Goal: Communication & Community: Answer question/provide support

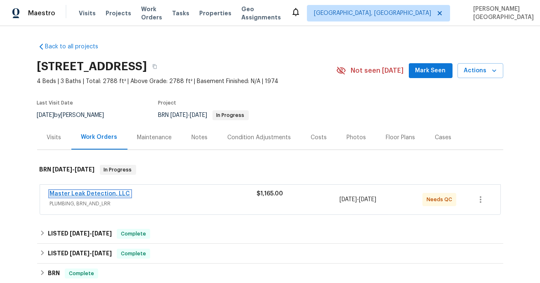
click at [99, 195] on link "Master Leak Detection, LLC" at bounding box center [90, 194] width 80 height 6
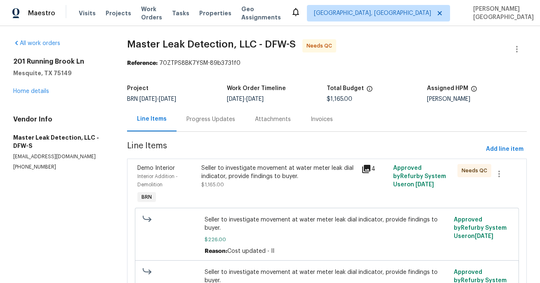
click at [210, 129] on div "Progress Updates" at bounding box center [211, 119] width 69 height 24
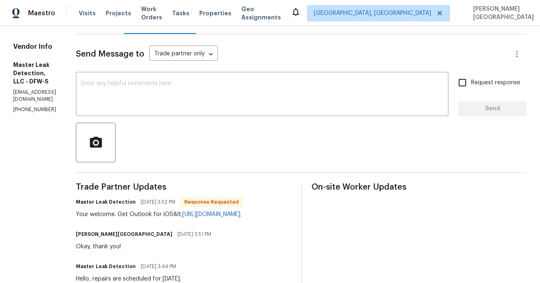
scroll to position [83, 0]
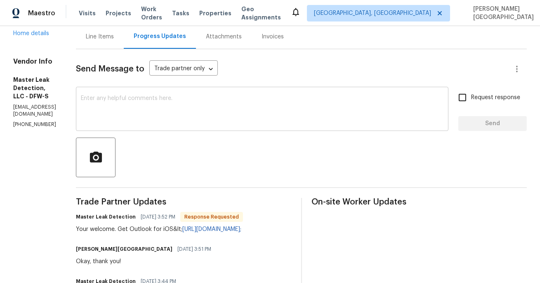
click at [132, 97] on textarea at bounding box center [262, 109] width 363 height 29
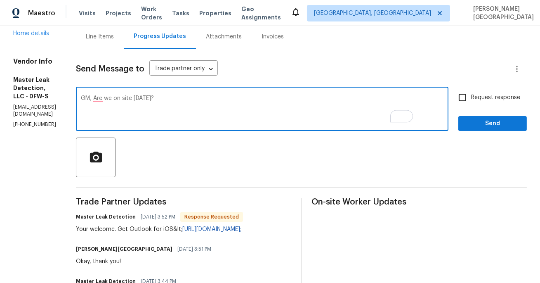
type textarea "GM, Are we on site today?"
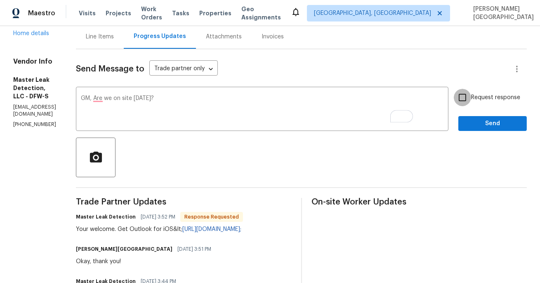
click at [466, 100] on input "Request response" at bounding box center [462, 97] width 17 height 17
checkbox input "true"
click at [480, 128] on span "Send" at bounding box center [492, 123] width 55 height 10
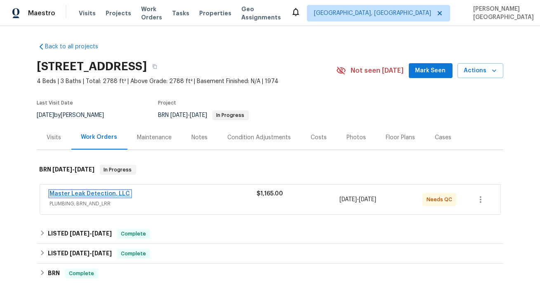
click at [96, 192] on link "Master Leak Detection, LLC" at bounding box center [90, 194] width 80 height 6
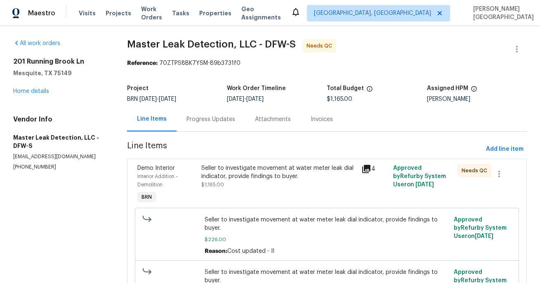
click at [36, 168] on p "(972) 916-1261" at bounding box center [60, 166] width 94 height 7
copy p "(972) 916-1261"
click at [219, 129] on div "Progress Updates" at bounding box center [211, 119] width 69 height 24
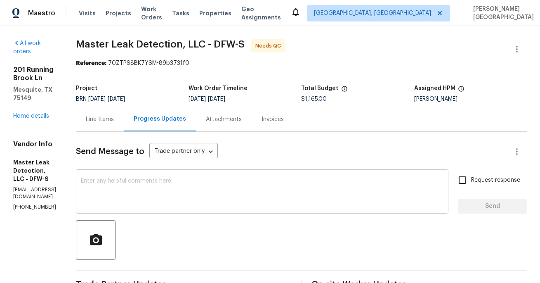
click at [137, 192] on textarea at bounding box center [262, 192] width 363 height 29
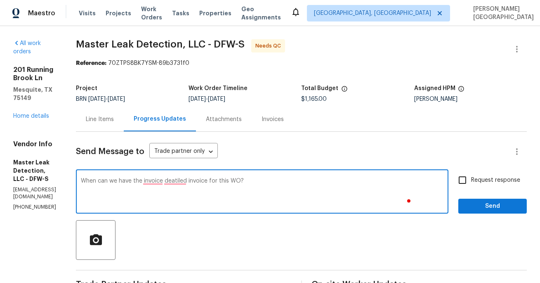
type textarea "When can we have the invoice deatiled invoice for this WO?"
click at [468, 183] on input "Request response" at bounding box center [462, 179] width 17 height 17
checkbox input "true"
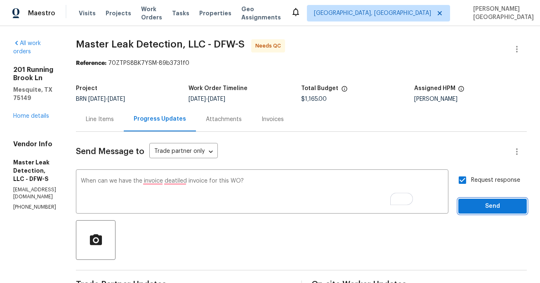
click at [480, 210] on span "Send" at bounding box center [492, 206] width 55 height 10
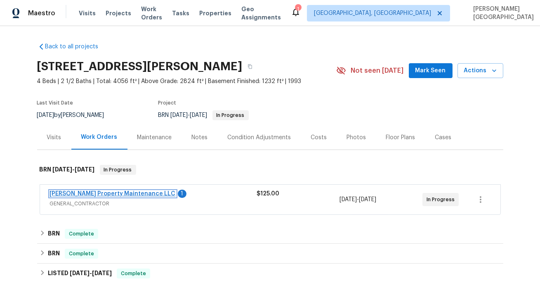
click at [128, 194] on link "[PERSON_NAME] Property Maintenance LLC" at bounding box center [113, 194] width 126 height 6
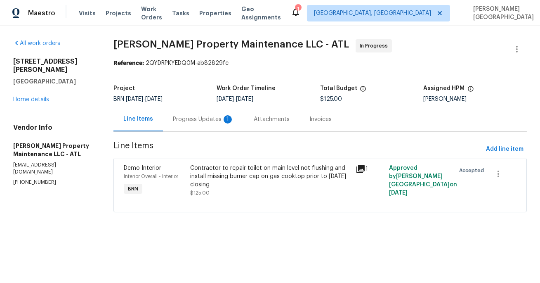
click at [211, 123] on div "Progress Updates 1" at bounding box center [203, 119] width 61 height 8
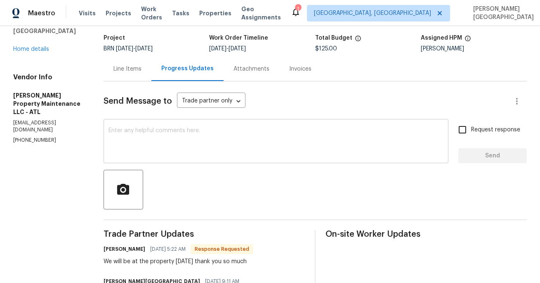
scroll to position [52, 0]
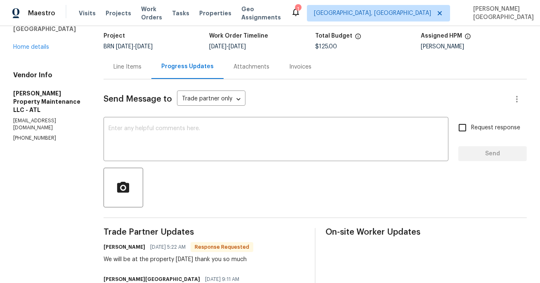
click at [186, 260] on div "We will be at the property today thank you so much" at bounding box center [179, 259] width 150 height 8
copy div "We will be at the property today thank you so much"
click at [145, 129] on textarea at bounding box center [276, 139] width 335 height 29
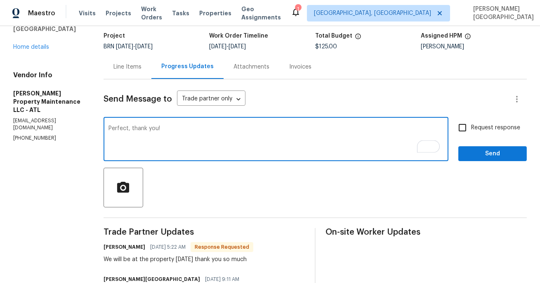
type textarea "Perfect, thank you!"
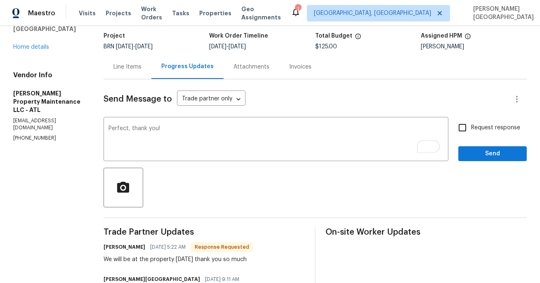
click at [478, 125] on span "Request response" at bounding box center [495, 127] width 49 height 9
click at [471, 125] on input "Request response" at bounding box center [462, 127] width 17 height 17
checkbox input "true"
click at [480, 147] on button "Send" at bounding box center [492, 153] width 69 height 15
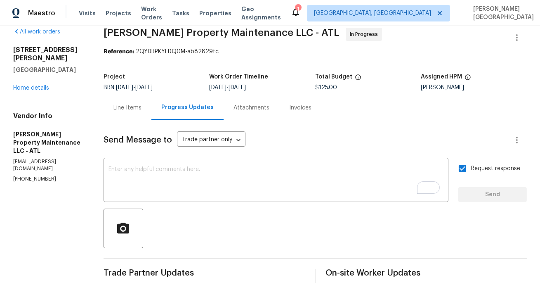
scroll to position [0, 0]
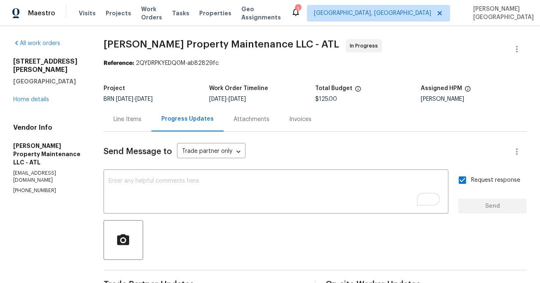
click at [121, 43] on span "Glen Property Maintenance LLC - ATL" at bounding box center [222, 44] width 236 height 10
copy span "Glen"
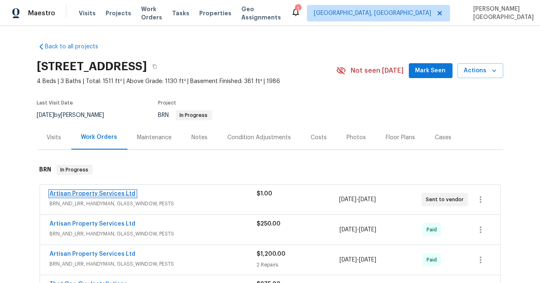
click at [76, 192] on link "Artisan Property Services Ltd" at bounding box center [93, 194] width 86 height 6
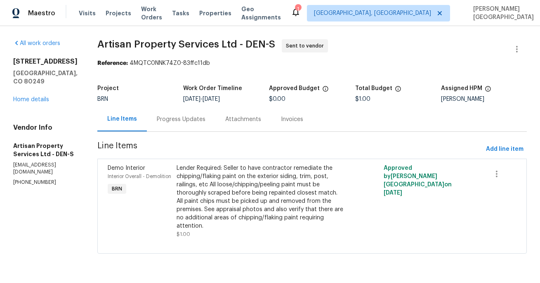
click at [33, 186] on div "Vendor Info Artisan Property Services Ltd - DEN-S [EMAIL_ADDRESS][DOMAIN_NAME] …" at bounding box center [45, 154] width 64 height 62
copy p "[PHONE_NUMBER]"
click at [198, 182] on div "Lender Required: Seller to have contractor remediate the chipping/flaking paint…" at bounding box center [261, 197] width 168 height 66
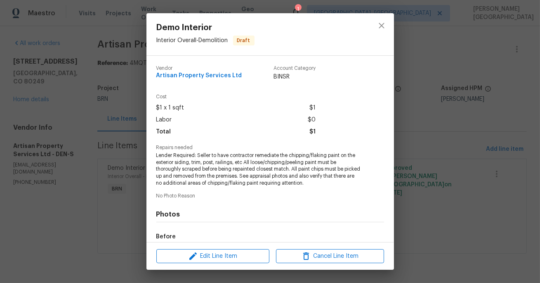
click at [220, 177] on span "Lender Required: Seller to have contractor remediate the chipping/flaking paint…" at bounding box center [258, 169] width 205 height 35
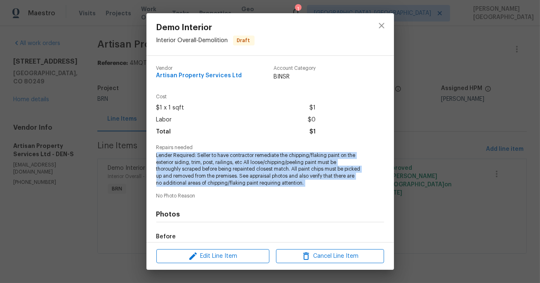
click at [220, 177] on span "Lender Required: Seller to have contractor remediate the chipping/flaking paint…" at bounding box center [258, 169] width 205 height 35
copy span "Lender Required: Seller to have contractor remediate the chipping/flaking paint…"
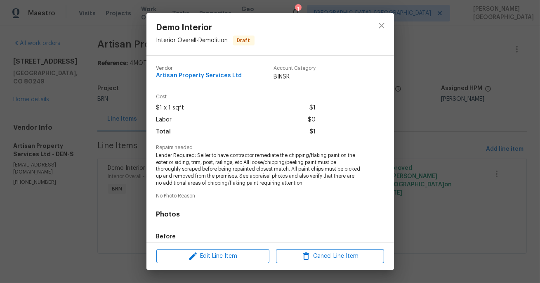
click at [425, 88] on div "Demo Interior Interior Overall - Demolition Draft Vendor Artisan Property Servi…" at bounding box center [270, 141] width 540 height 283
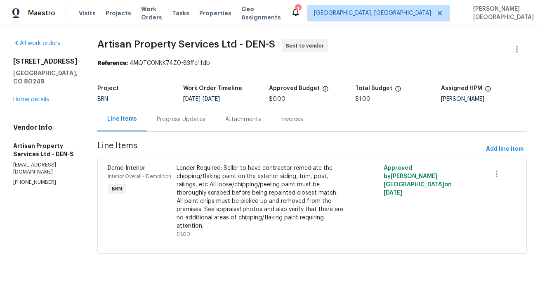
click at [160, 121] on div "Progress Updates" at bounding box center [181, 119] width 49 height 8
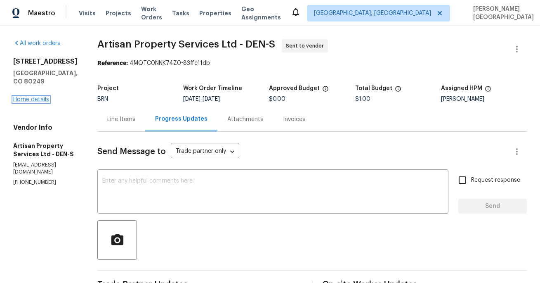
click at [28, 102] on link "Home details" at bounding box center [31, 100] width 36 height 6
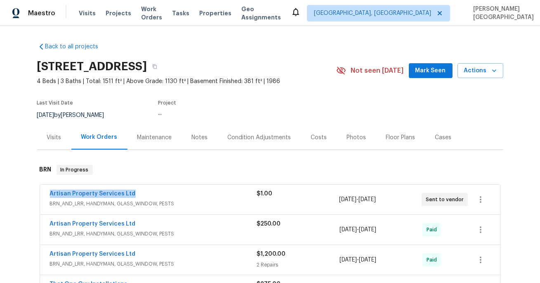
drag, startPoint x: 140, startPoint y: 194, endPoint x: 35, endPoint y: 191, distance: 105.7
click at [35, 191] on div "Back to all projects [STREET_ADDRESS] 4 Beds | 3 Baths | Total: 1511 ft² | Abov…" at bounding box center [270, 154] width 540 height 257
copy link "Artisan Property Services Ltd"
